Goal: Transaction & Acquisition: Subscribe to service/newsletter

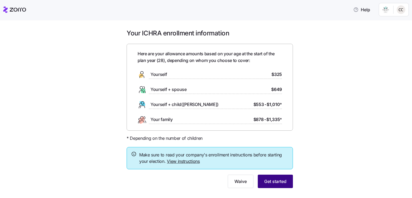
drag, startPoint x: 274, startPoint y: 180, endPoint x: 283, endPoint y: 185, distance: 10.1
click at [283, 185] on button "Get started" at bounding box center [275, 181] width 35 height 13
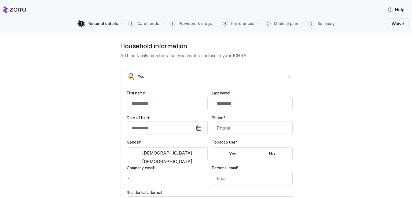
type input "*********"
type input "***"
type input "[EMAIL_ADDRESS][DOMAIN_NAME]"
type input "**********"
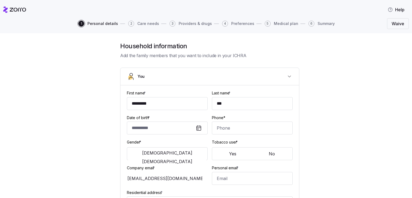
checkbox input "true"
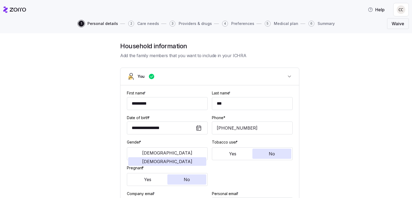
type input "**********"
type input "[PHONE_NUMBER]"
type input "[DEMOGRAPHIC_DATA] citizen"
type input "In domestic partnership"
drag, startPoint x: 0, startPoint y: 0, endPoint x: 287, endPoint y: 49, distance: 291.1
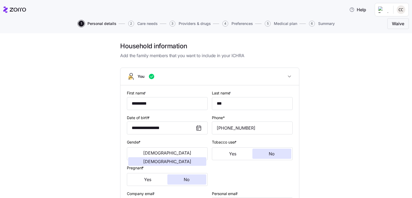
click at [287, 49] on h1 "Household information" at bounding box center [209, 46] width 179 height 8
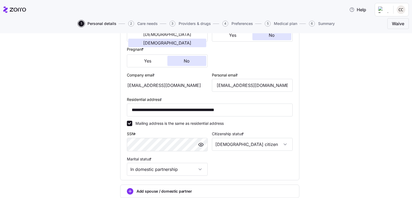
scroll to position [172, 0]
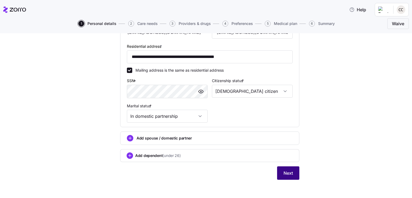
click at [287, 172] on span "Next" at bounding box center [287, 173] width 9 height 6
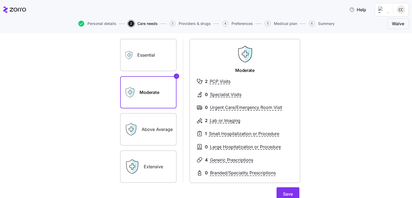
scroll to position [32, 0]
click at [150, 56] on label "Essential" at bounding box center [148, 55] width 56 height 32
click at [0, 0] on input "Essential" at bounding box center [0, 0] width 0 height 0
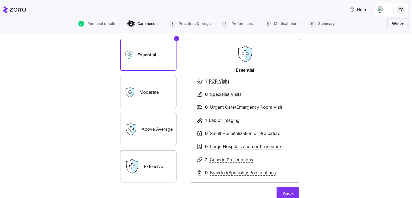
click at [170, 97] on label "Moderate" at bounding box center [148, 92] width 56 height 32
click at [0, 0] on input "Moderate" at bounding box center [0, 0] width 0 height 0
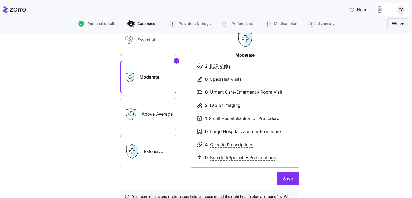
scroll to position [52, 0]
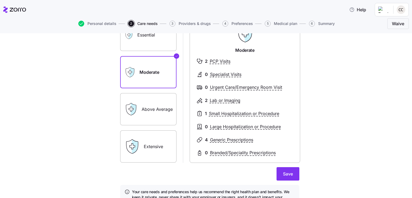
click at [163, 112] on label "Above Average" at bounding box center [148, 109] width 56 height 32
click at [0, 0] on input "Above Average" at bounding box center [0, 0] width 0 height 0
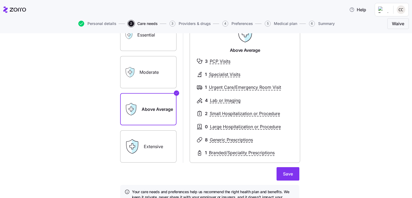
click at [161, 78] on label "Moderate" at bounding box center [148, 72] width 56 height 32
click at [0, 0] on input "Moderate" at bounding box center [0, 0] width 0 height 0
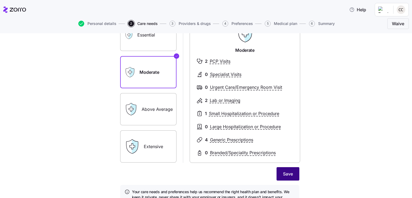
click at [291, 175] on span "Save" at bounding box center [288, 174] width 10 height 6
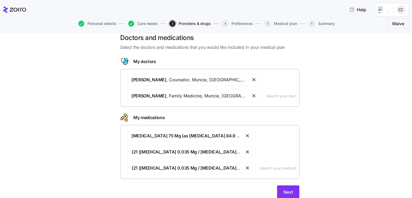
scroll to position [8, 0]
click at [251, 81] on button "button" at bounding box center [254, 80] width 6 height 6
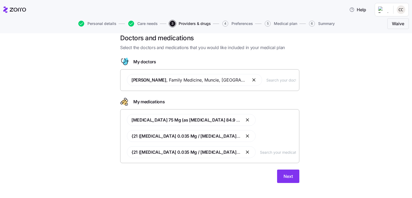
click at [251, 81] on button "button" at bounding box center [254, 80] width 6 height 6
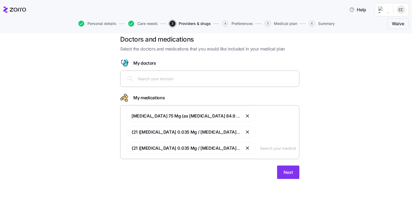
click at [229, 81] on input "text" at bounding box center [217, 79] width 158 height 6
type input "alysh"
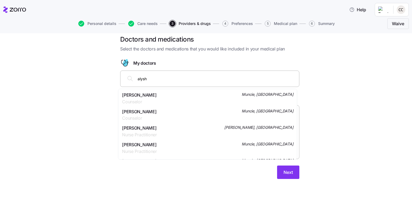
click at [219, 93] on div "[PERSON_NAME] Counselor Muncie, [GEOGRAPHIC_DATA]" at bounding box center [207, 98] width 171 height 13
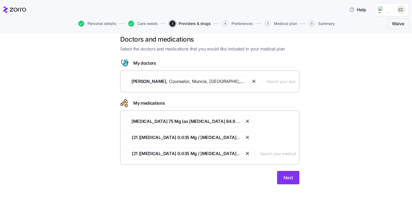
click at [245, 121] on button "button" at bounding box center [248, 121] width 6 height 6
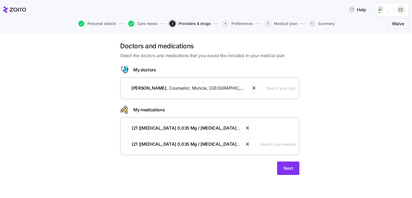
scroll to position [0, 0]
click at [246, 128] on button "button" at bounding box center [248, 128] width 6 height 6
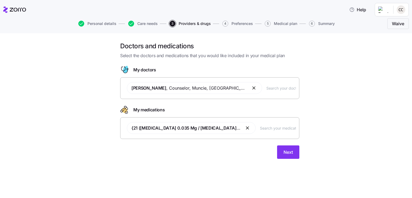
click at [246, 128] on button "button" at bounding box center [248, 128] width 6 height 6
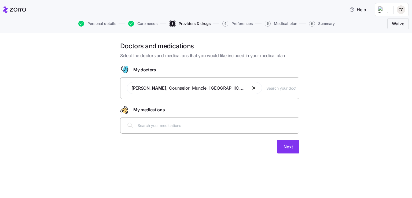
click at [190, 130] on div at bounding box center [210, 125] width 172 height 13
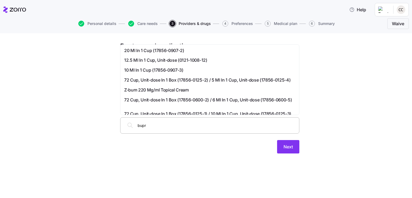
type input "bupro"
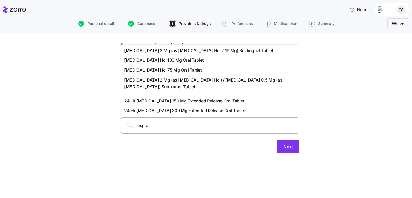
click at [180, 62] on span "[MEDICAL_DATA] Hcl 100 Mg Oral Tablet" at bounding box center [163, 60] width 79 height 7
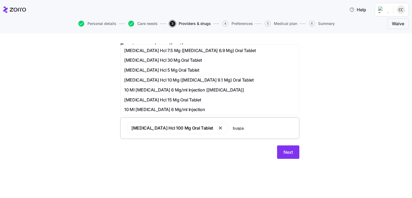
type input "[MEDICAL_DATA]"
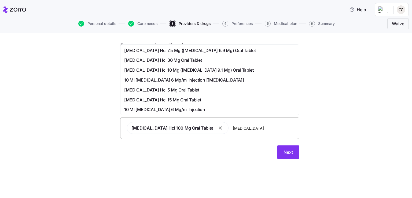
click at [196, 99] on div "[MEDICAL_DATA] Hcl 15 Mg Oral Tablet" at bounding box center [209, 100] width 171 height 7
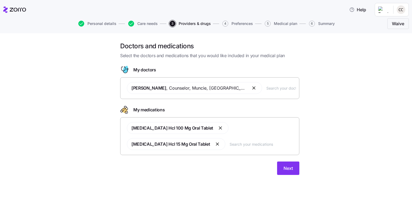
click at [266, 87] on input "text" at bounding box center [281, 88] width 30 height 6
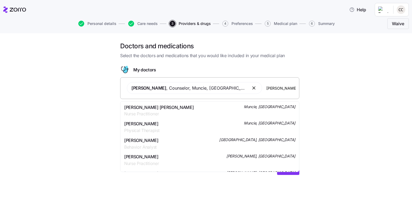
type input "[PERSON_NAME]"
click at [206, 106] on div "[PERSON_NAME] [PERSON_NAME] Nurse Practitioner Muncie, [GEOGRAPHIC_DATA]" at bounding box center [209, 110] width 171 height 13
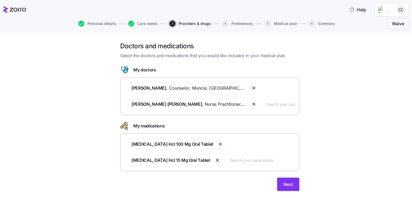
scroll to position [12, 0]
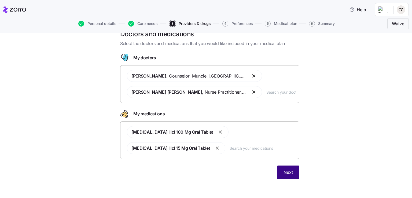
click at [293, 171] on button "Next" at bounding box center [288, 171] width 22 height 13
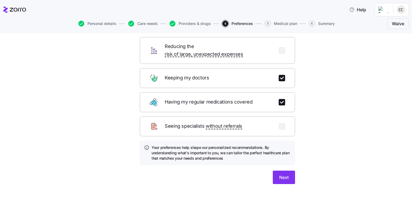
scroll to position [53, 0]
click at [282, 174] on span "Next" at bounding box center [283, 177] width 9 height 6
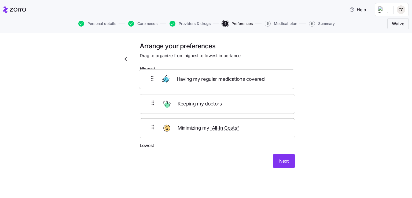
drag, startPoint x: 153, startPoint y: 113, endPoint x: 154, endPoint y: 81, distance: 31.4
click at [154, 81] on div "Keeping my doctors Having my regular medications covered Minimizing my “All-In …" at bounding box center [217, 108] width 155 height 68
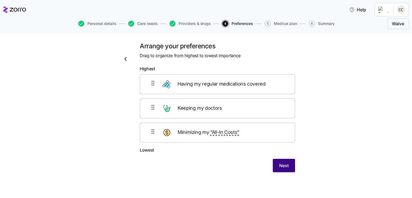
click at [288, 164] on span "Next" at bounding box center [283, 165] width 9 height 6
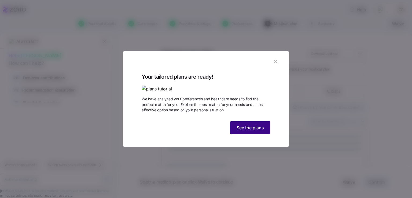
click at [256, 134] on button "See the plans" at bounding box center [250, 127] width 40 height 13
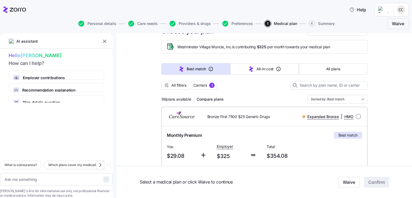
scroll to position [22, 0]
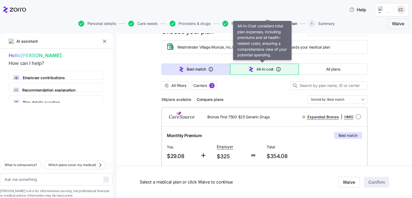
click at [258, 69] on span "All-in-cost" at bounding box center [264, 69] width 17 height 5
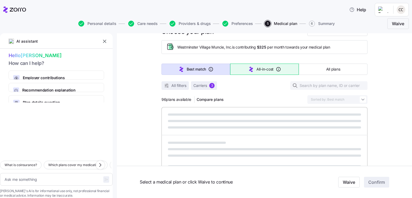
type textarea "x"
type input "Sorted by: All-in-cost"
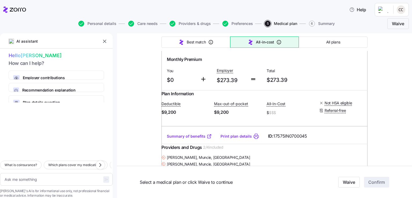
scroll to position [4437, 0]
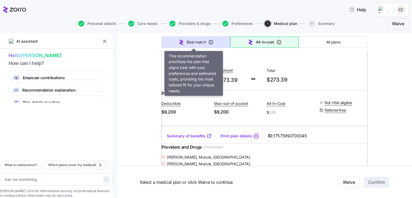
click at [193, 43] on span "Best match" at bounding box center [196, 41] width 19 height 5
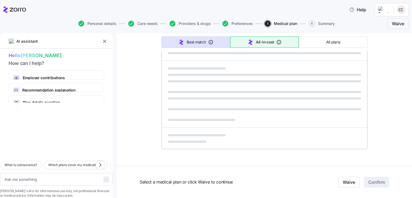
type textarea "x"
type input "Sorted by: Best match"
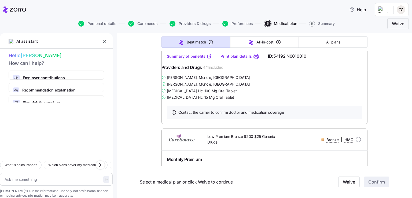
scroll to position [534, 0]
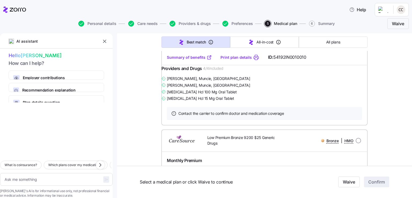
click at [191, 60] on link "Summary of benefits" at bounding box center [189, 57] width 45 height 5
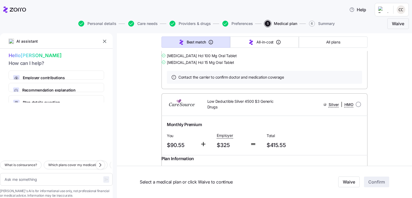
scroll to position [1468, 0]
type textarea "x"
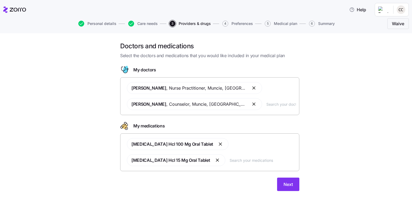
click at [251, 88] on button "button" at bounding box center [254, 88] width 6 height 6
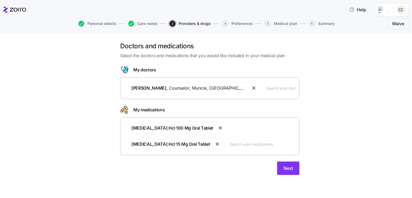
click at [251, 89] on button "button" at bounding box center [254, 88] width 6 height 6
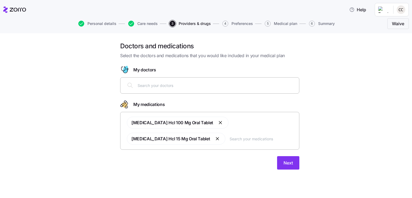
click at [218, 124] on button "button" at bounding box center [221, 122] width 6 height 6
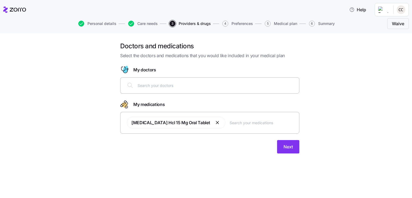
click at [214, 124] on button "button" at bounding box center [217, 122] width 6 height 6
click at [219, 86] on input "text" at bounding box center [217, 85] width 158 height 6
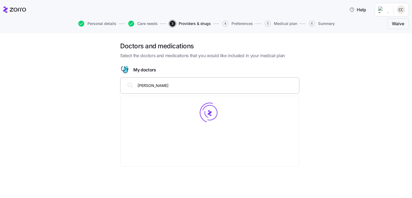
type input "[PERSON_NAME]"
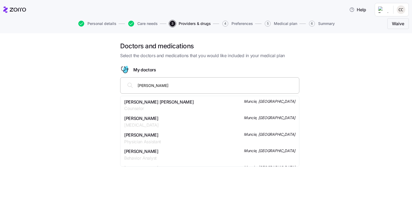
click at [195, 108] on div "[PERSON_NAME] [PERSON_NAME] Counselor Muncie, [GEOGRAPHIC_DATA]" at bounding box center [209, 105] width 171 height 13
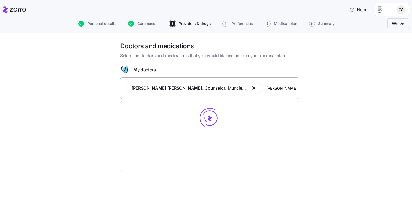
type input "[PERSON_NAME]"
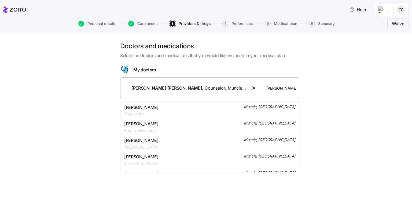
click at [196, 130] on div "[PERSON_NAME] Family Medicine Muncie, [GEOGRAPHIC_DATA]" at bounding box center [209, 126] width 171 height 13
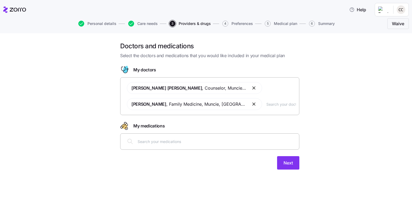
click at [203, 144] on input "text" at bounding box center [217, 141] width 158 height 6
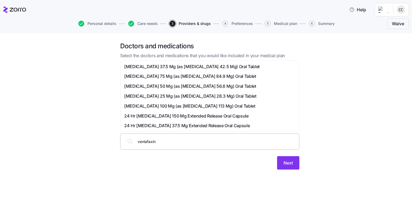
type input "[MEDICAL_DATA]"
click at [161, 104] on span "[MEDICAL_DATA] 75 Mg (as [MEDICAL_DATA] 84.9 Mg) Oral Tablet" at bounding box center [190, 106] width 132 height 7
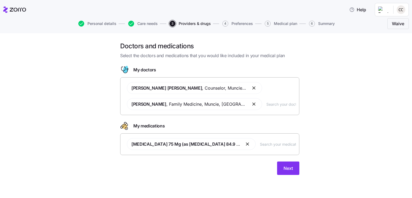
click at [161, 104] on span "[PERSON_NAME] , Family Medicine , [GEOGRAPHIC_DATA], [GEOGRAPHIC_DATA]" at bounding box center [188, 104] width 115 height 7
click at [280, 148] on div "[MEDICAL_DATA] 75 Mg (as [MEDICAL_DATA] 84.9 Mg) Oral Tablet" at bounding box center [210, 144] width 172 height 18
type input "[MEDICAL_DATA] tablets"
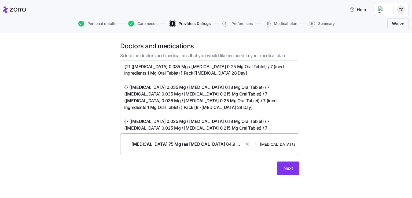
click at [199, 65] on span "{21 ([MEDICAL_DATA] 0.035 Mg / [MEDICAL_DATA] 0.25 Mg Oral Tablet) / 7 (inert I…" at bounding box center [209, 69] width 171 height 13
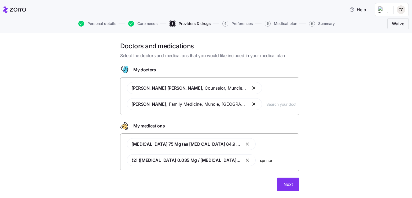
type input "[MEDICAL_DATA]"
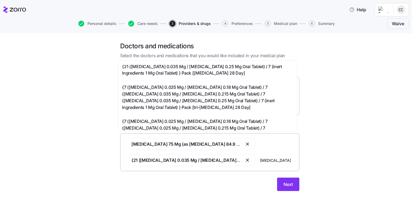
click at [221, 76] on div "{21 ([MEDICAL_DATA] 0.035 Mg / [MEDICAL_DATA] 0.25 Mg Oral Tablet) / 7 (inert I…" at bounding box center [207, 72] width 171 height 18
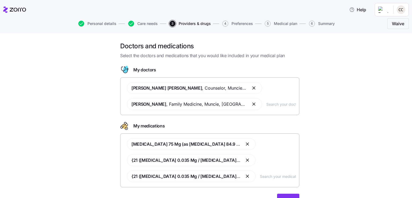
scroll to position [28, 0]
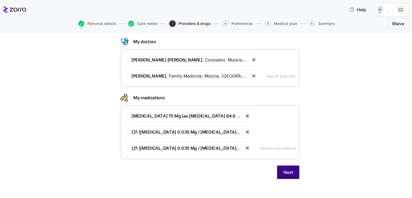
click at [289, 173] on span "Next" at bounding box center [287, 172] width 9 height 6
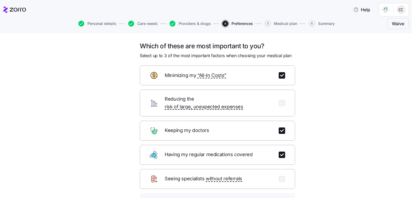
scroll to position [57, 0]
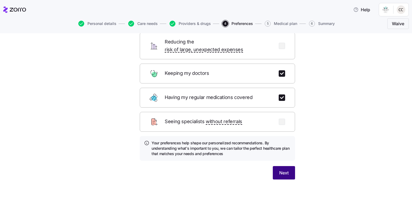
click at [277, 166] on button "Next" at bounding box center [284, 172] width 22 height 13
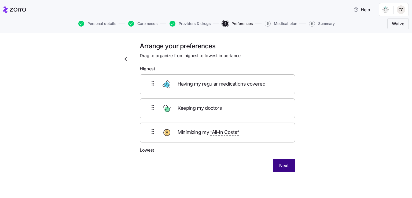
scroll to position [0, 0]
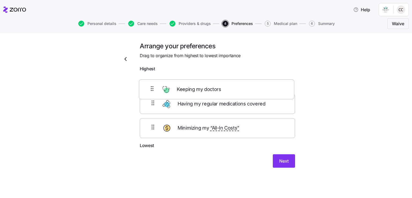
drag, startPoint x: 235, startPoint y: 109, endPoint x: 233, endPoint y: 84, distance: 25.0
click at [233, 84] on div "Having my regular medications covered Keeping my doctors Minimizing my “All-In …" at bounding box center [217, 108] width 155 height 68
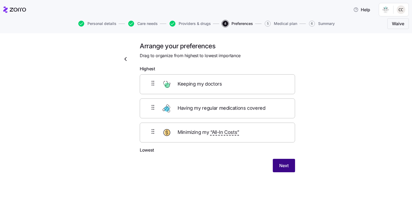
click at [286, 165] on span "Next" at bounding box center [283, 165] width 9 height 6
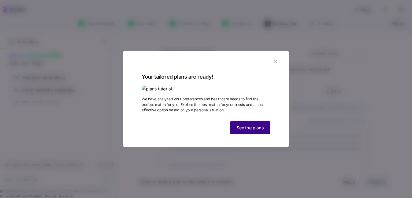
click at [256, 134] on button "See the plans" at bounding box center [250, 127] width 40 height 13
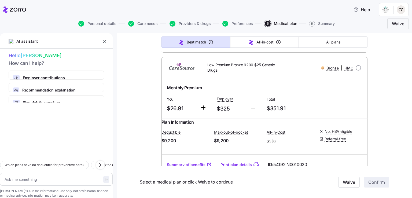
scroll to position [695, 0]
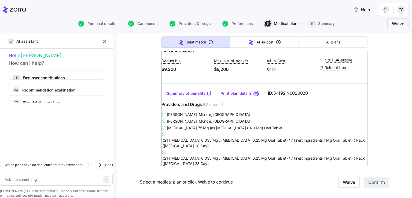
type textarea "x"
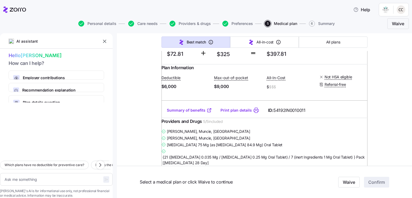
scroll to position [1583, 0]
click at [281, 19] on div "Silver | HMO" at bounding box center [322, 13] width 82 height 11
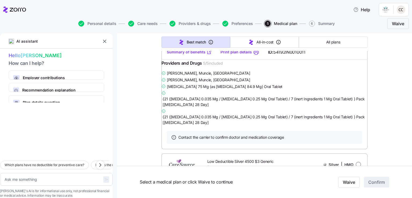
scroll to position [1641, 0]
radio input "true"
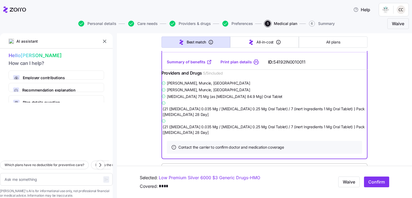
scroll to position [1631, 0]
drag, startPoint x: 373, startPoint y: 182, endPoint x: 395, endPoint y: 142, distance: 45.4
click at [395, 142] on div "Choose your plan Covered: Just me Westminster Village Muncie, Inc. is contribut…" at bounding box center [264, 47] width 295 height 3290
drag, startPoint x: 380, startPoint y: 186, endPoint x: 395, endPoint y: 159, distance: 30.7
click at [395, 159] on div "Choose your plan Covered: Just me Westminster Village Muncie, Inc. is contribut…" at bounding box center [264, 47] width 295 height 3290
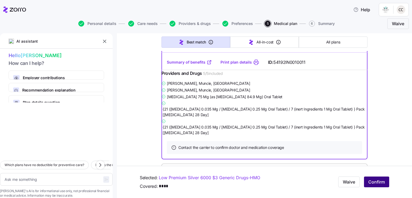
click at [380, 182] on span "Confirm" at bounding box center [376, 182] width 17 height 6
type textarea "x"
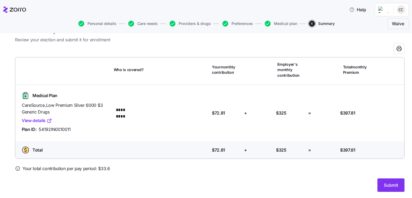
scroll to position [16, 0]
click at [390, 179] on button "Submit" at bounding box center [390, 184] width 27 height 13
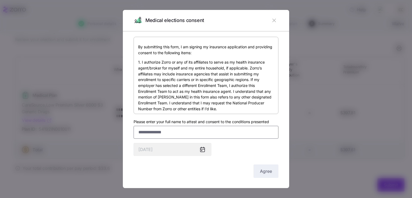
click at [192, 136] on input "Please enter your full name to attest and consent to the conditions presented" at bounding box center [206, 132] width 145 height 13
type input "**********"
click at [268, 174] on button "Agree" at bounding box center [265, 170] width 25 height 13
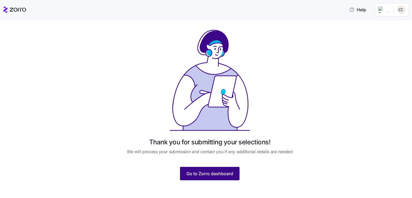
click at [229, 176] on span "Go to Zorro dashboard" at bounding box center [209, 173] width 47 height 6
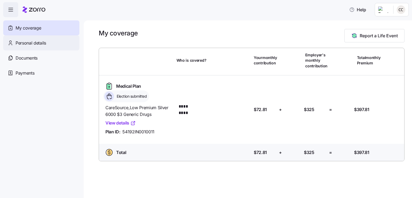
click at [41, 39] on div "Personal details" at bounding box center [41, 42] width 76 height 15
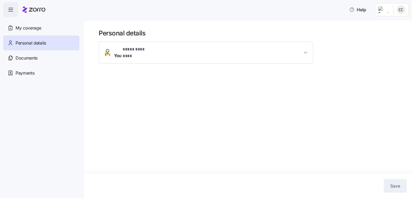
click at [155, 52] on span "You * ********* *** *" at bounding box center [208, 52] width 188 height 13
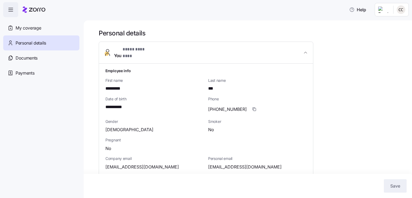
click at [38, 10] on icon at bounding box center [37, 10] width 16 height 4
